Goal: Find specific page/section: Find specific page/section

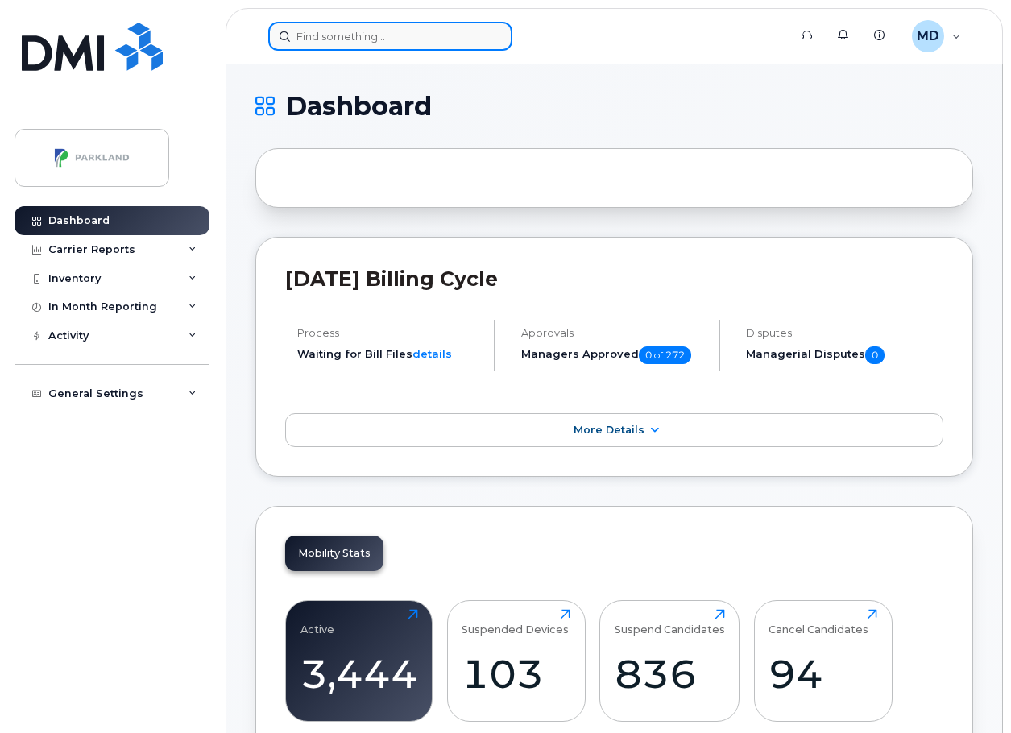
click at [339, 45] on input at bounding box center [390, 36] width 244 height 29
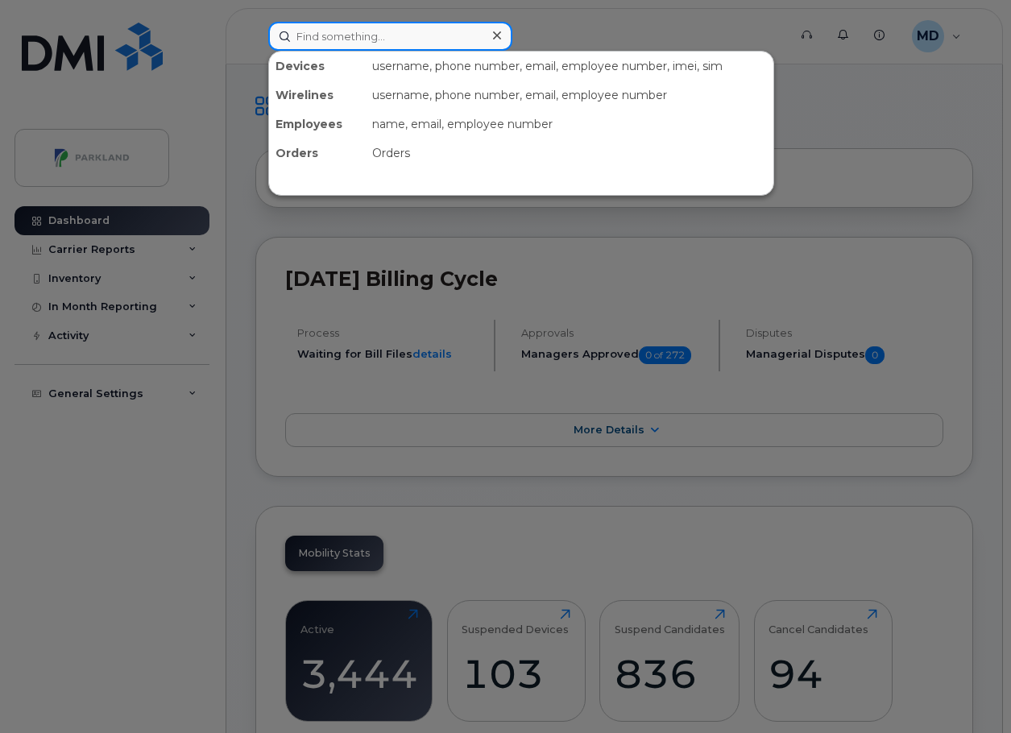
paste input "G935MDP8S68N"
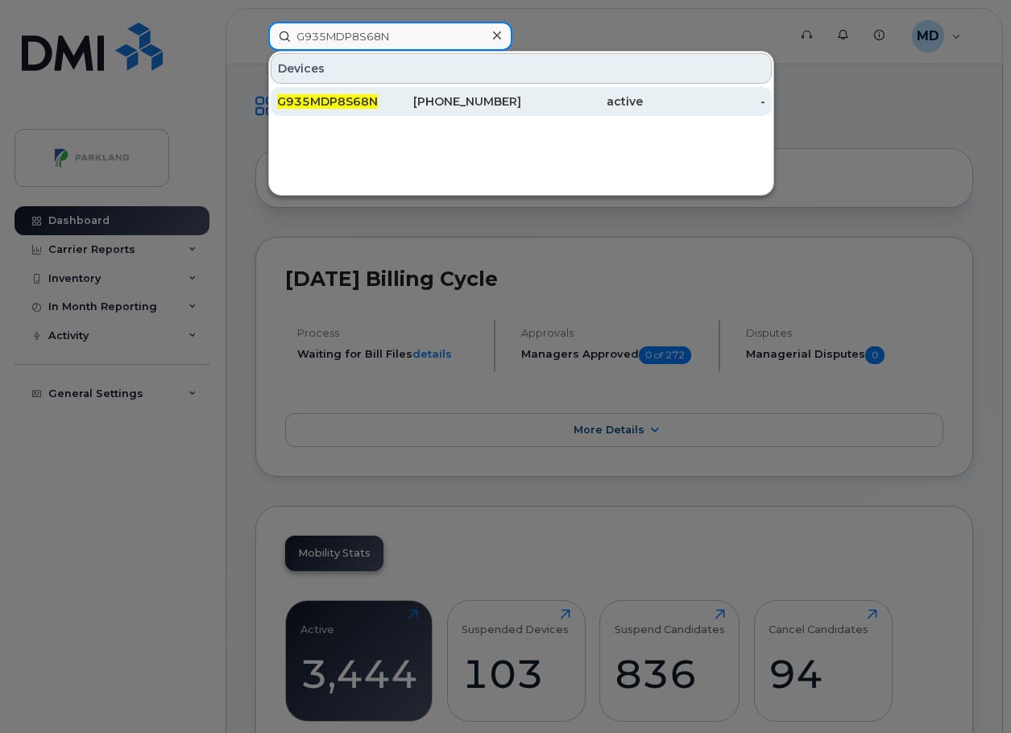
type input "G935MDP8S68N"
click at [342, 103] on span "G935MDP8S68N" at bounding box center [327, 101] width 101 height 15
